Goal: Task Accomplishment & Management: Manage account settings

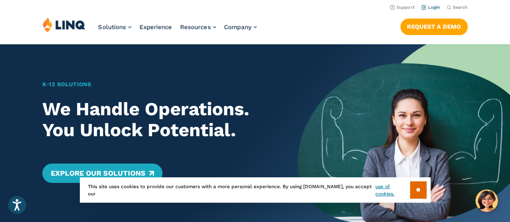
click at [436, 8] on link "Login" at bounding box center [430, 7] width 19 height 5
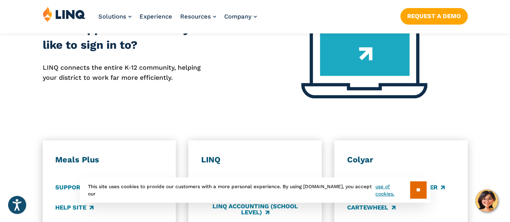
scroll to position [365, 0]
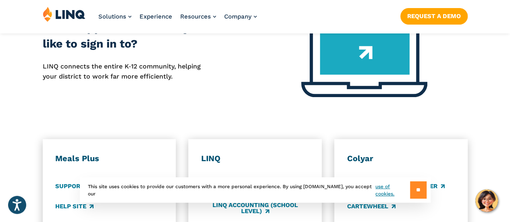
click at [419, 189] on input "**" at bounding box center [418, 189] width 17 height 17
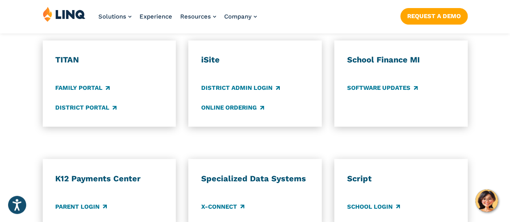
scroll to position [600, 0]
